Goal: Information Seeking & Learning: Learn about a topic

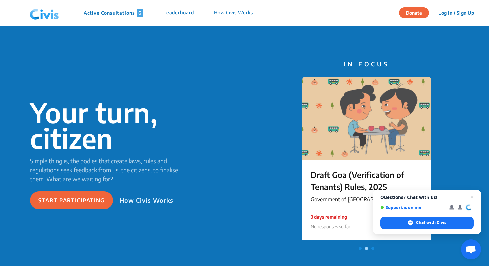
click at [233, 13] on p "How Civis Works" at bounding box center [233, 13] width 39 height 8
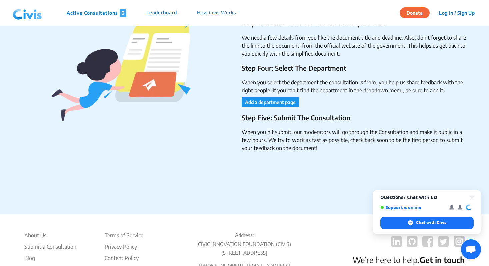
scroll to position [1123, 0]
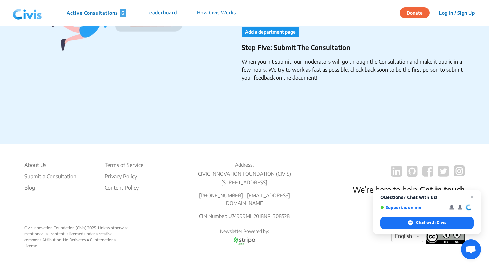
click at [471, 196] on span "Close chat" at bounding box center [472, 197] width 8 height 8
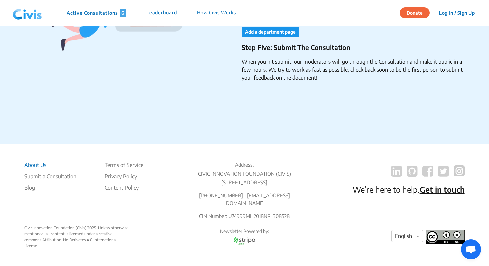
click at [34, 166] on li "About Us" at bounding box center [50, 165] width 52 height 8
